Goal: Find contact information: Find contact information

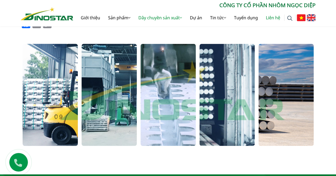
click at [273, 18] on link "Liên hệ" at bounding box center [273, 17] width 22 height 17
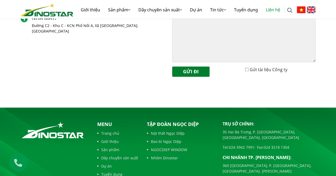
scroll to position [262, 0]
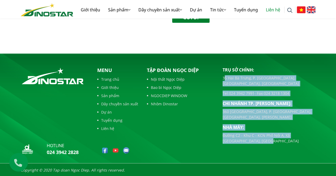
drag, startPoint x: 249, startPoint y: 129, endPoint x: 191, endPoint y: 80, distance: 75.8
click at [223, 74] on div "Trụ sở chính: 35 Hai Bà Trưng, P. Cửa Nam, Tp. Hà Nội Tel: 024 3942 7991 - Fax:…" at bounding box center [268, 105] width 93 height 77
click at [103, 127] on link "Liên hệ" at bounding box center [117, 129] width 41 height 6
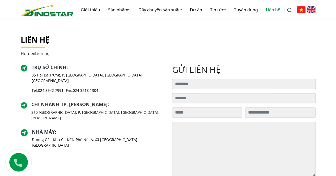
scroll to position [80, 0]
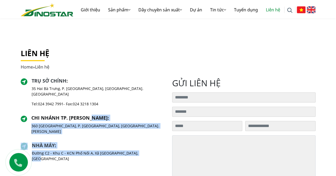
drag, startPoint x: 145, startPoint y: 140, endPoint x: 91, endPoint y: 110, distance: 61.6
click at [91, 110] on div "Trụ sở chính : 35 Hai Bà Trưng, P. Cửa Nam, Tp. Hà Nội Tel: 024 3942 7991 - Fax…" at bounding box center [92, 122] width 143 height 88
click at [128, 151] on p "Đường C2 - Khu C - KCN Phố Nối A, Xã [GEOGRAPHIC_DATA], [GEOGRAPHIC_DATA]" at bounding box center [98, 156] width 132 height 11
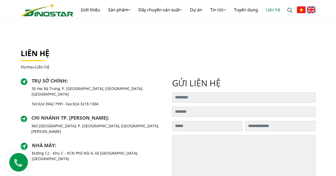
click at [149, 144] on div "Nhà máy : Đường C2 - Khu C - KCN Phố Nối A, Xã Như Quỳnh, Tỉnh Hưng Yên" at bounding box center [92, 154] width 143 height 23
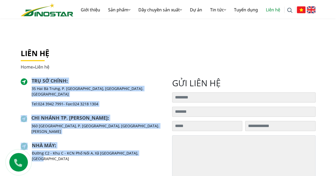
drag, startPoint x: 148, startPoint y: 144, endPoint x: 28, endPoint y: 82, distance: 134.8
click at [28, 82] on div "Trụ sở chính : 35 Hai Bà Trưng, P. Cửa Nam, Tp. Hà Nội Tel: 024 3942 7991 - Fax…" at bounding box center [92, 122] width 143 height 88
copy div "Trụ sở chính : 35 Hai Bà Trưng, P. Cửa Nam, Tp. Hà Nội Tel: 024 3942 7991 - Fax…"
